Goal: Task Accomplishment & Management: Manage account settings

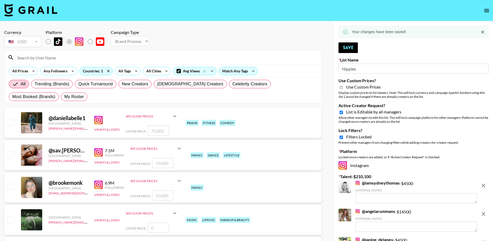
select select "Brand"
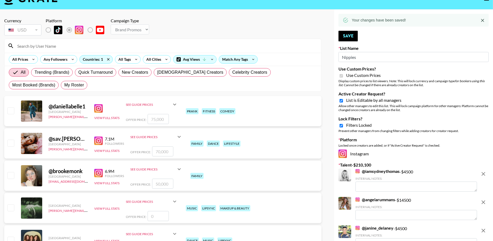
scroll to position [12, 0]
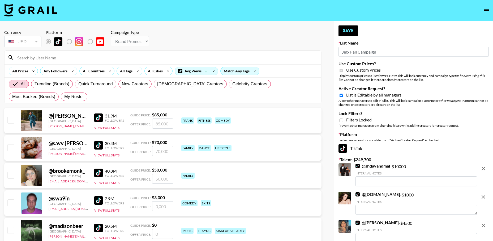
select select "Brand"
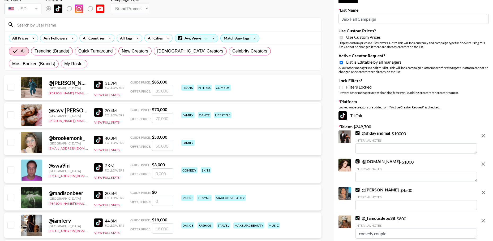
scroll to position [21, 0]
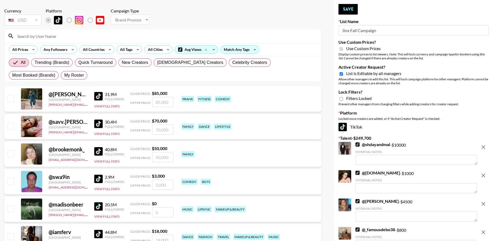
click at [341, 75] on input "Active Creator Request?" at bounding box center [340, 74] width 3 height 5
checkbox input "false"
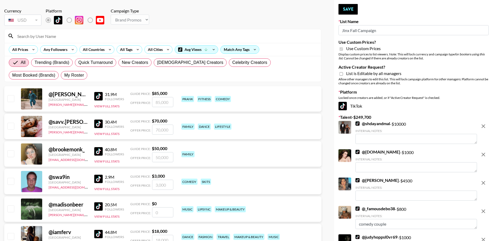
scroll to position [0, 0]
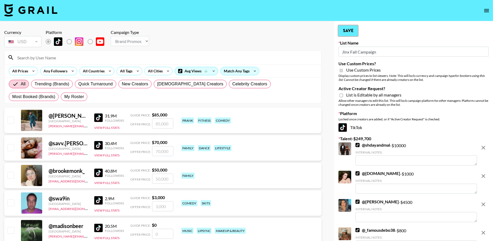
click at [348, 31] on button "Save" at bounding box center [347, 30] width 19 height 11
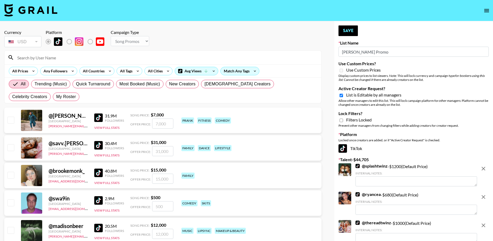
select select "Song"
click at [339, 93] on input "Active Creator Request?" at bounding box center [340, 95] width 3 height 5
click at [341, 96] on input "Active Creator Request?" at bounding box center [340, 95] width 3 height 5
checkbox input "true"
